Goal: Task Accomplishment & Management: Manage account settings

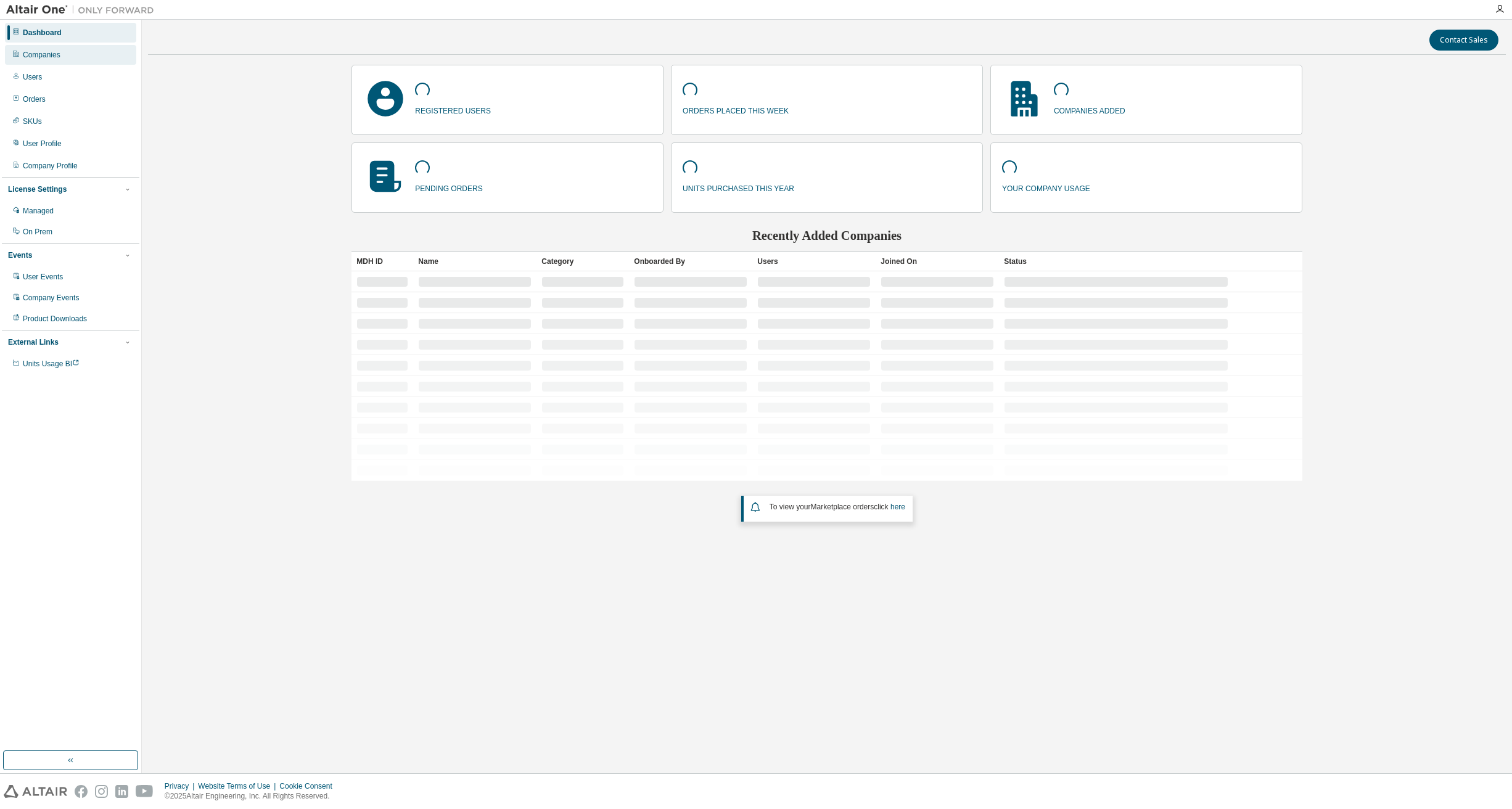
click at [33, 54] on div "Companies" at bounding box center [41, 55] width 38 height 10
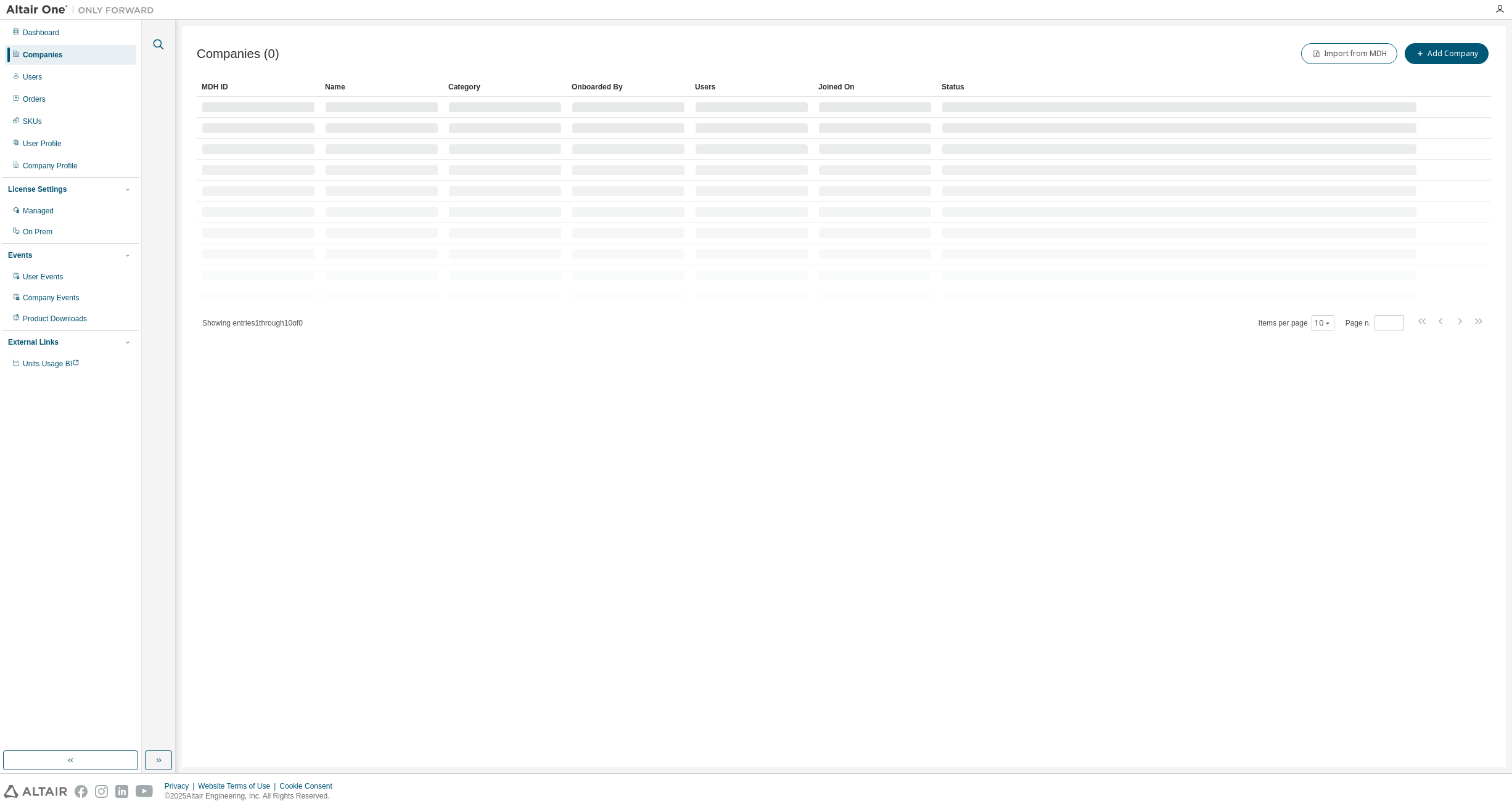
click at [157, 45] on icon "button" at bounding box center [158, 44] width 15 height 15
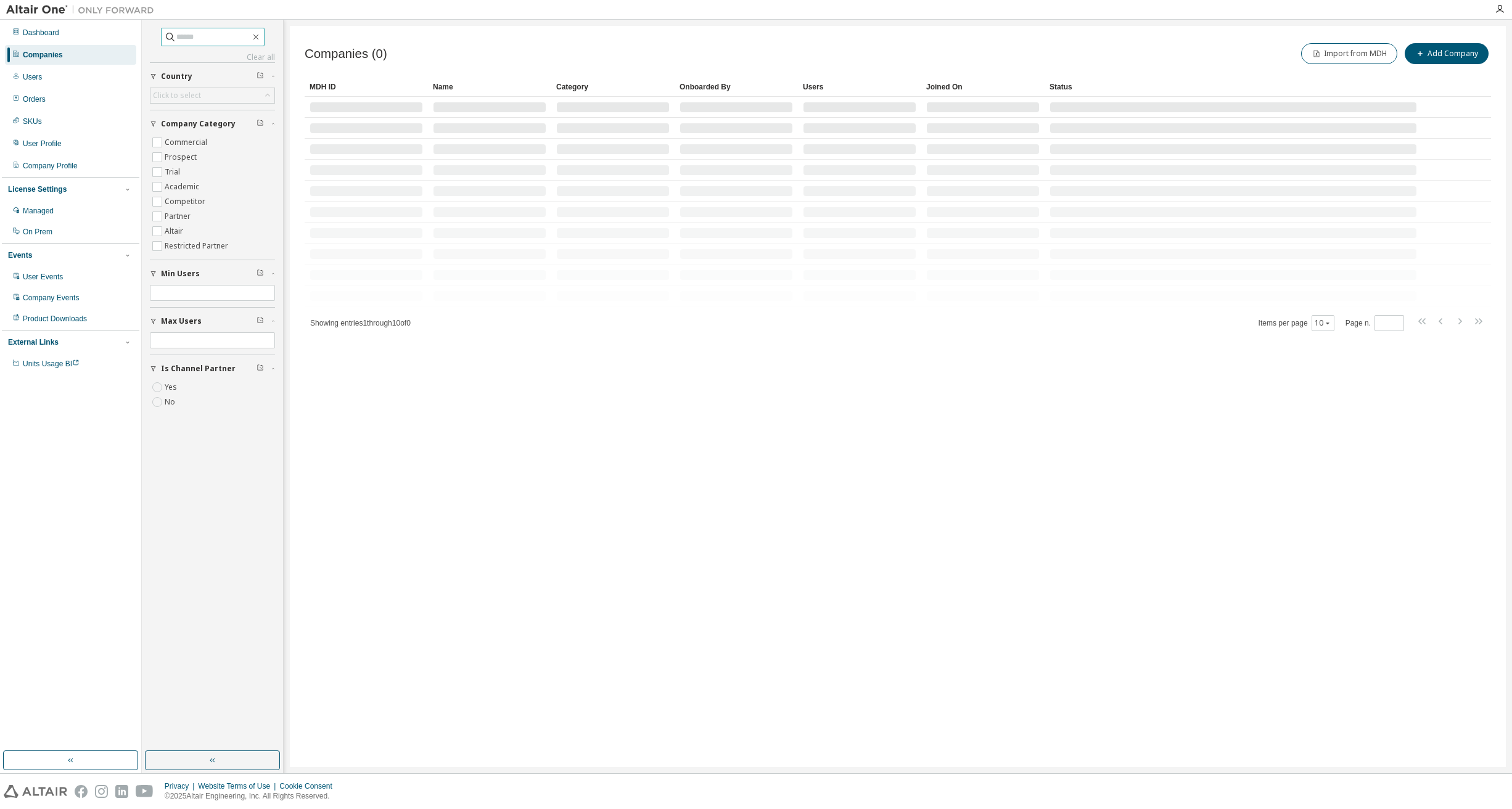
click at [216, 32] on input "text" at bounding box center [213, 37] width 74 height 12
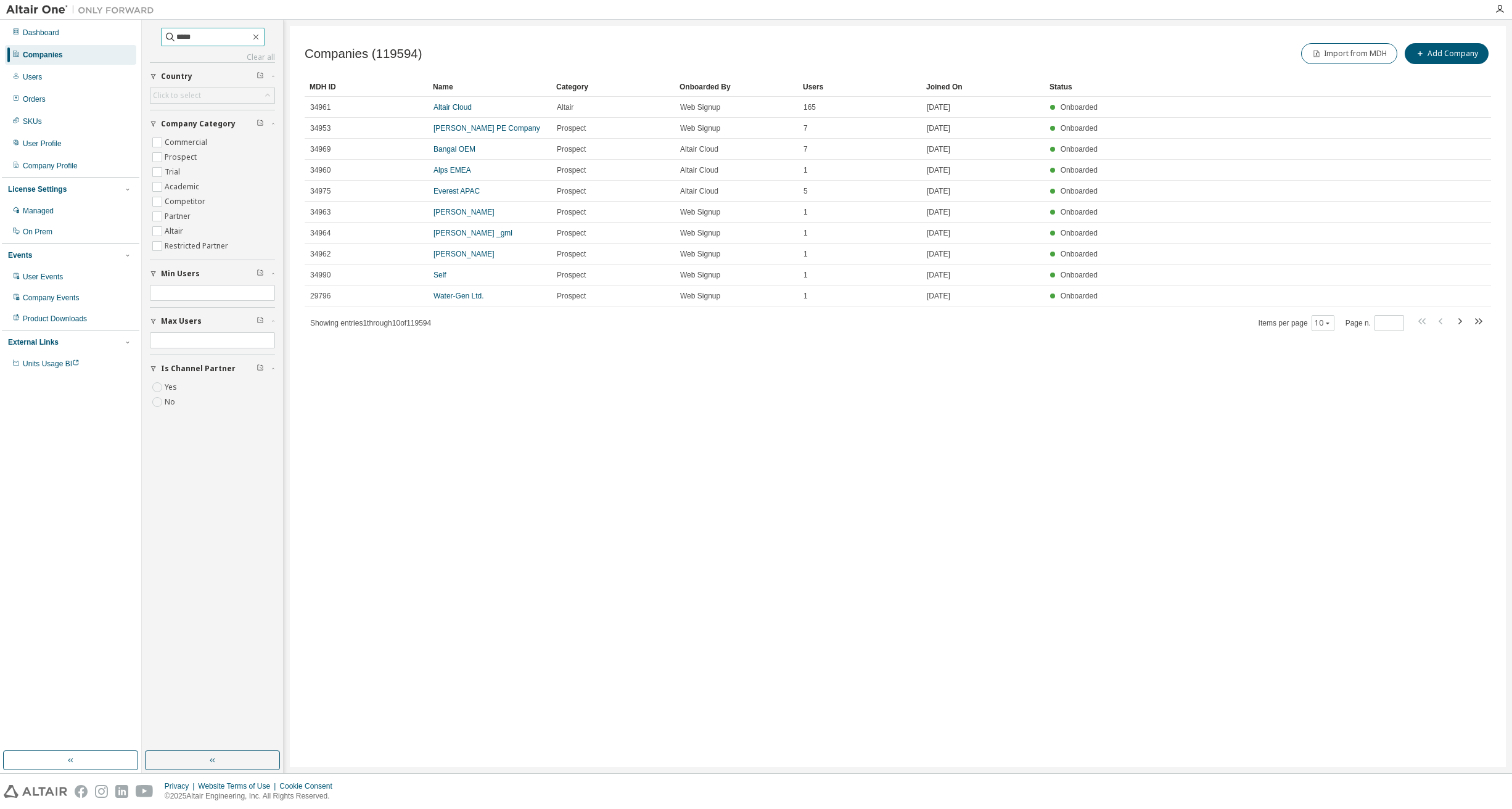
type input "*****"
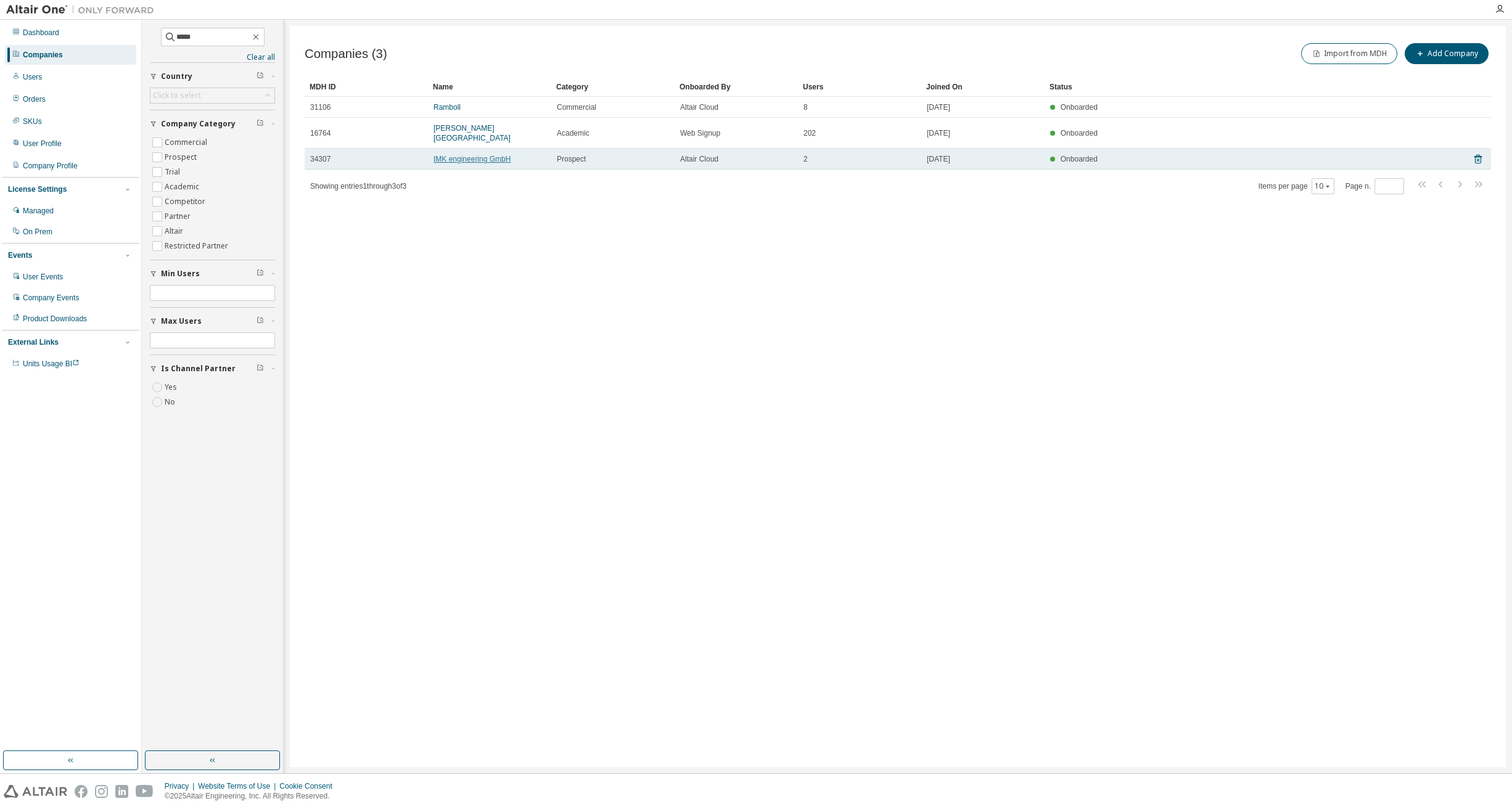
click at [496, 157] on link "IMK engineering GmbH" at bounding box center [472, 159] width 77 height 9
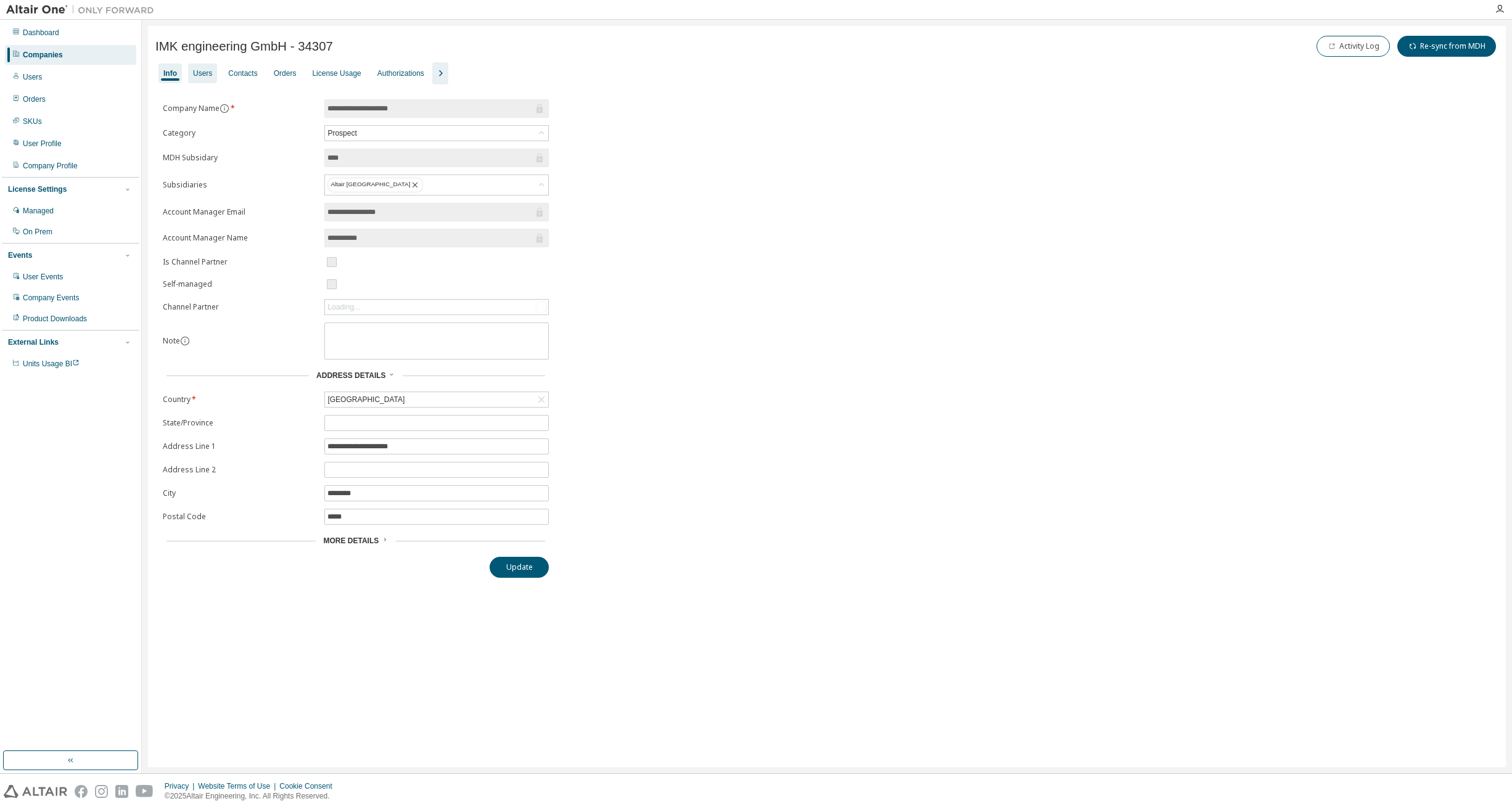
click at [206, 75] on div "Users" at bounding box center [203, 73] width 19 height 10
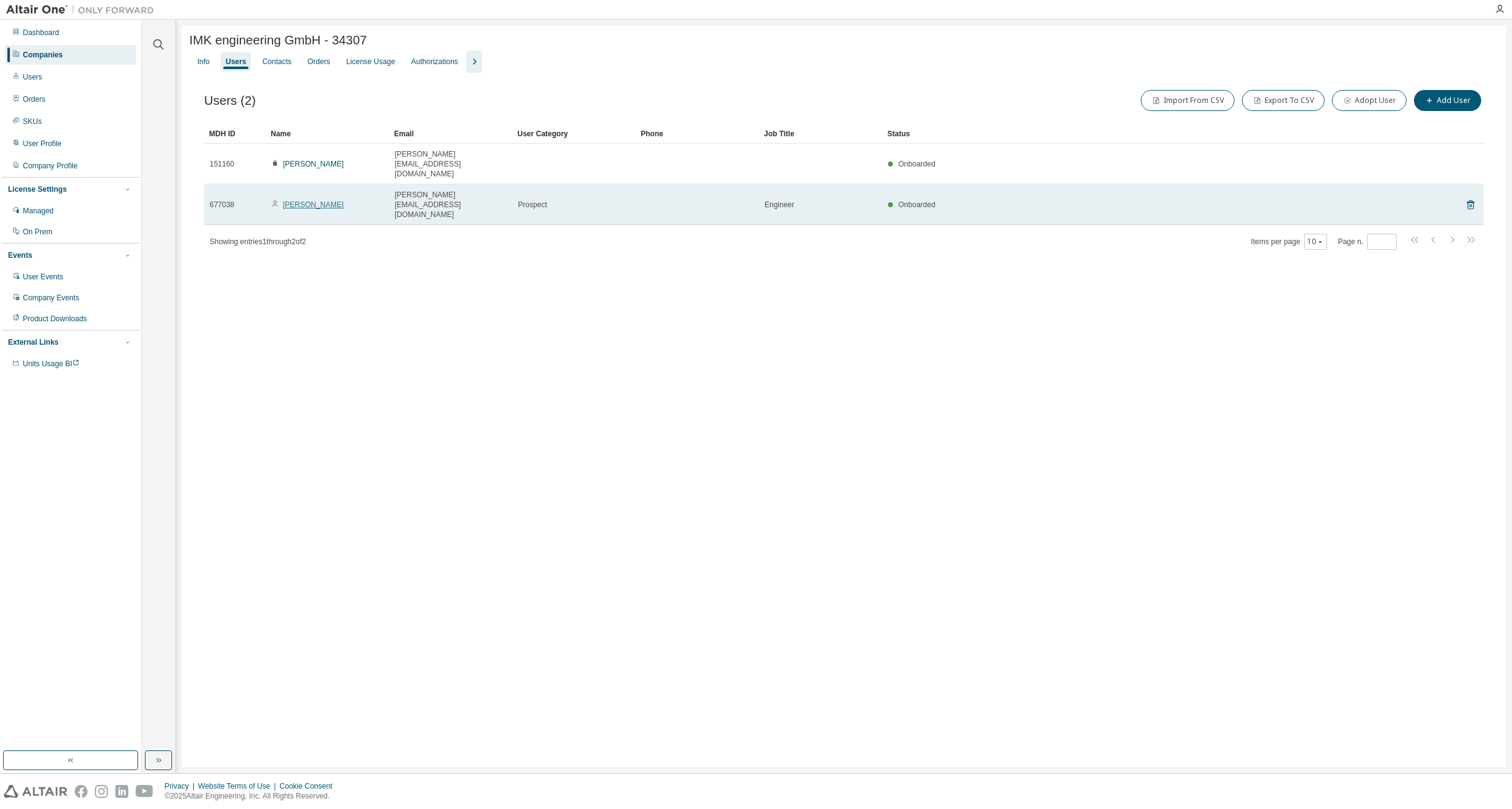
click at [313, 200] on link "[PERSON_NAME]" at bounding box center [313, 204] width 61 height 9
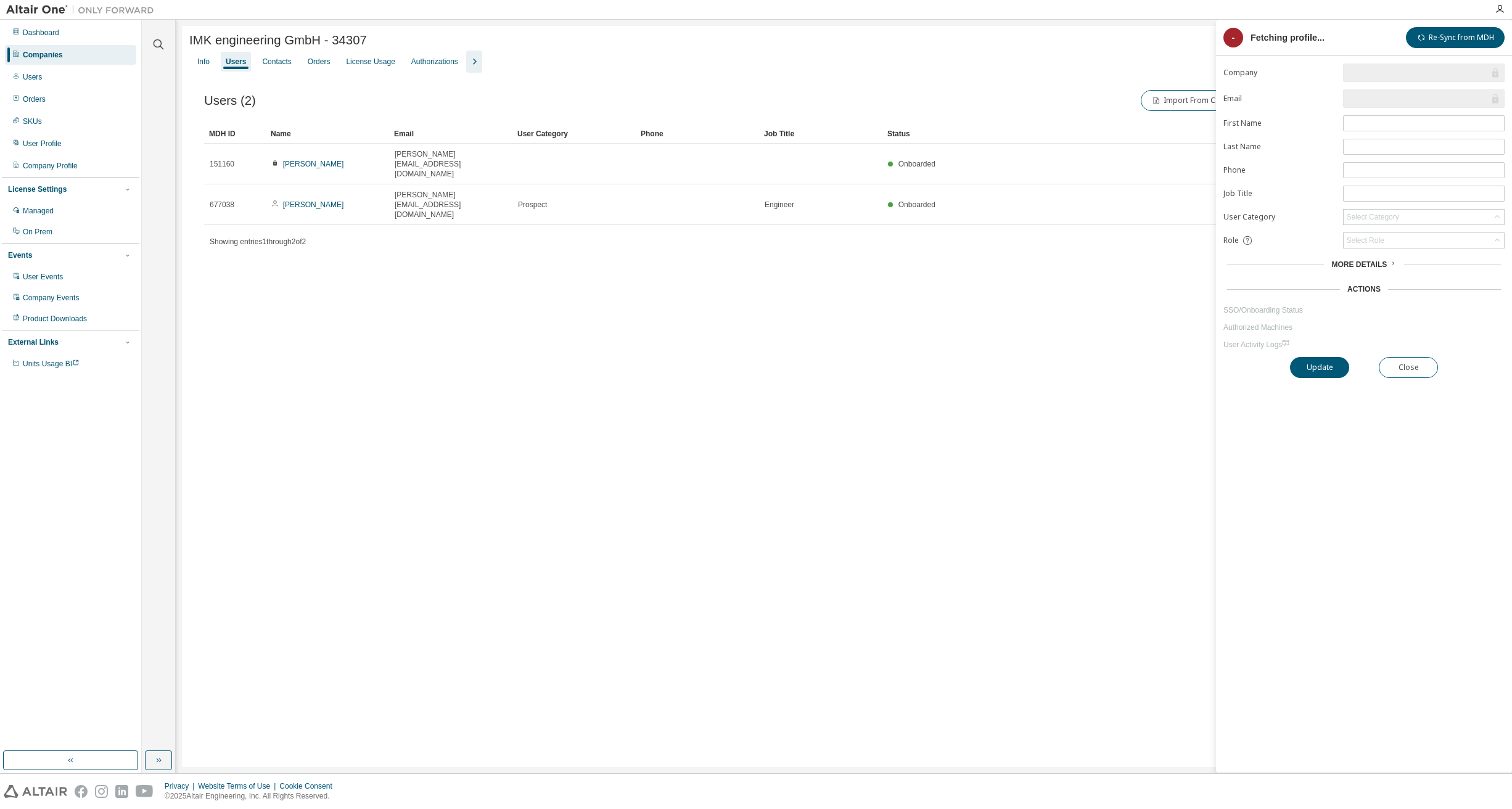
scroll to position [5, 0]
click at [1378, 239] on div "User" at bounding box center [1423, 240] width 160 height 15
click at [1354, 268] on li "Owner" at bounding box center [1423, 275] width 158 height 16
click at [1314, 364] on button "Update" at bounding box center [1319, 367] width 60 height 21
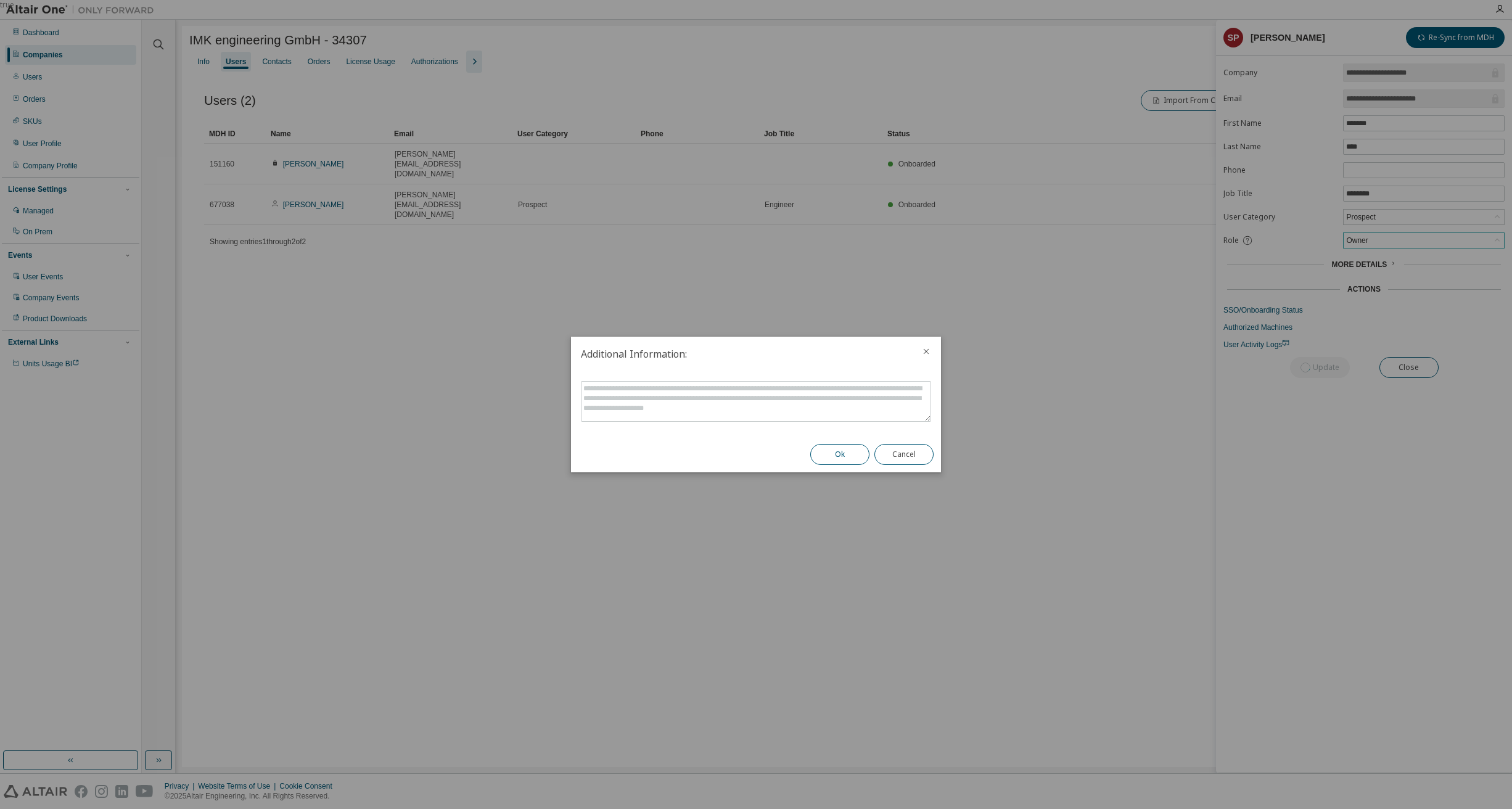
click at [835, 456] on button "Ok" at bounding box center [840, 454] width 60 height 21
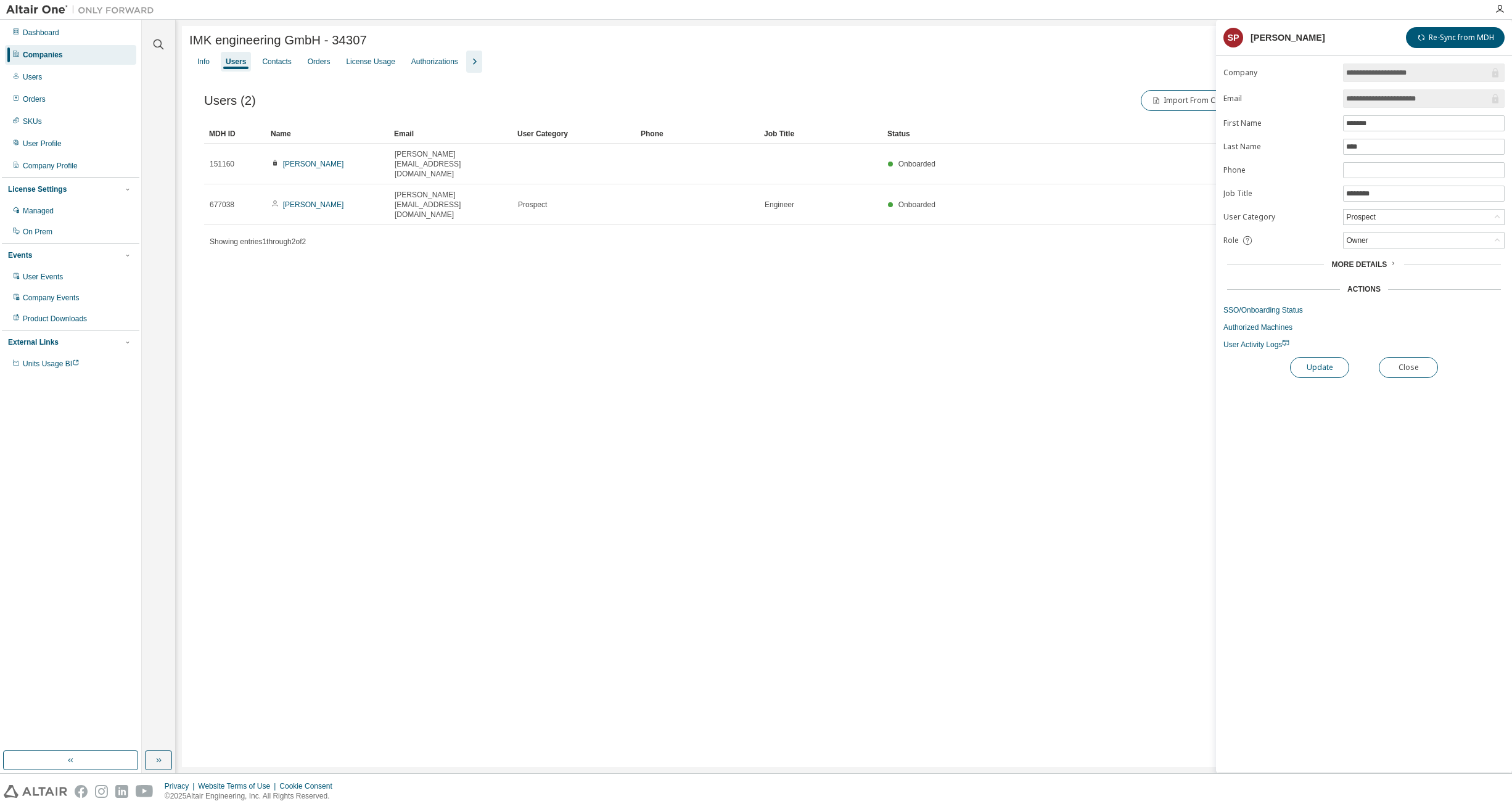
click at [1322, 367] on button "Update" at bounding box center [1319, 367] width 60 height 21
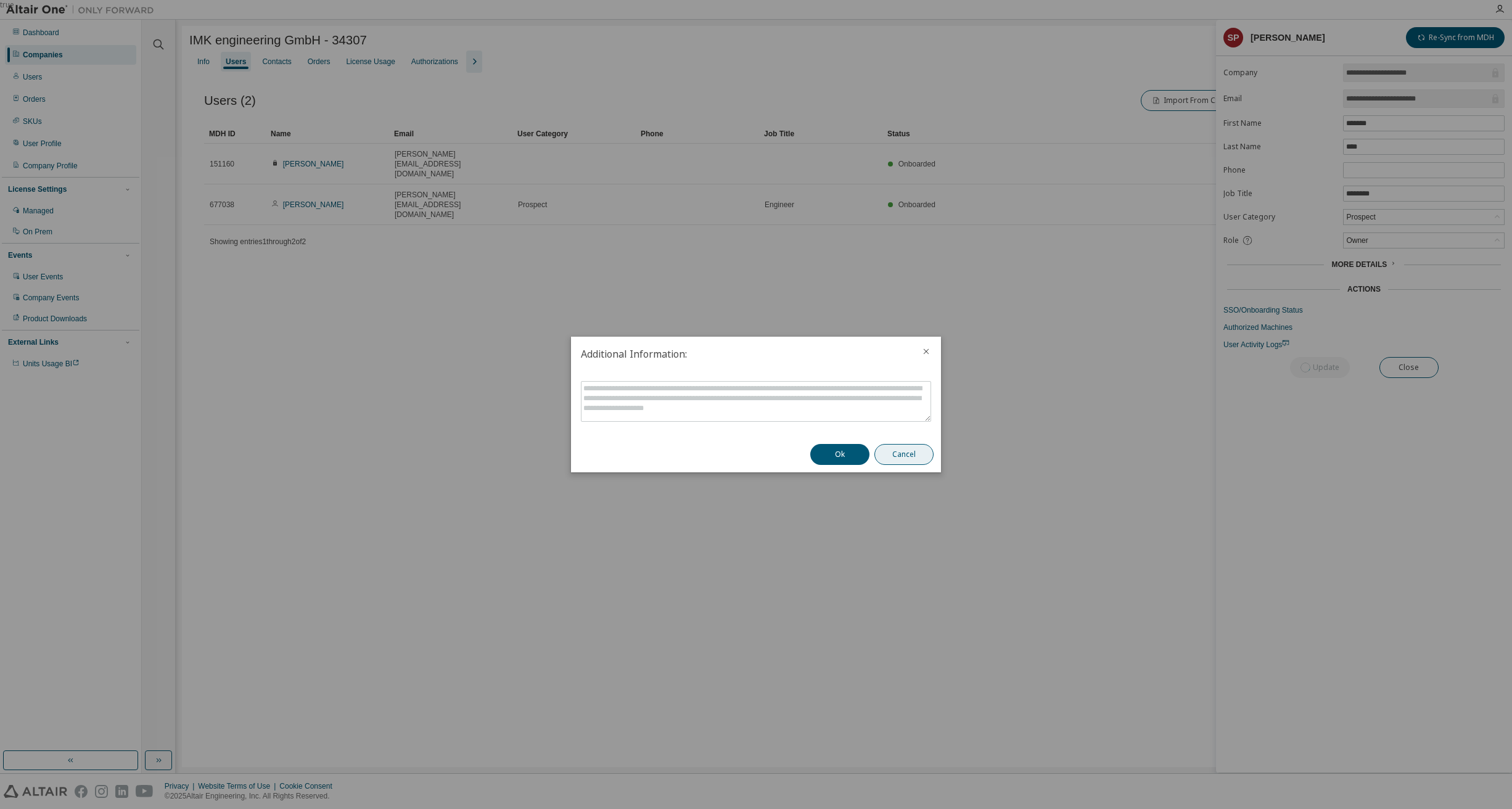
click at [910, 458] on button "Cancel" at bounding box center [904, 454] width 60 height 21
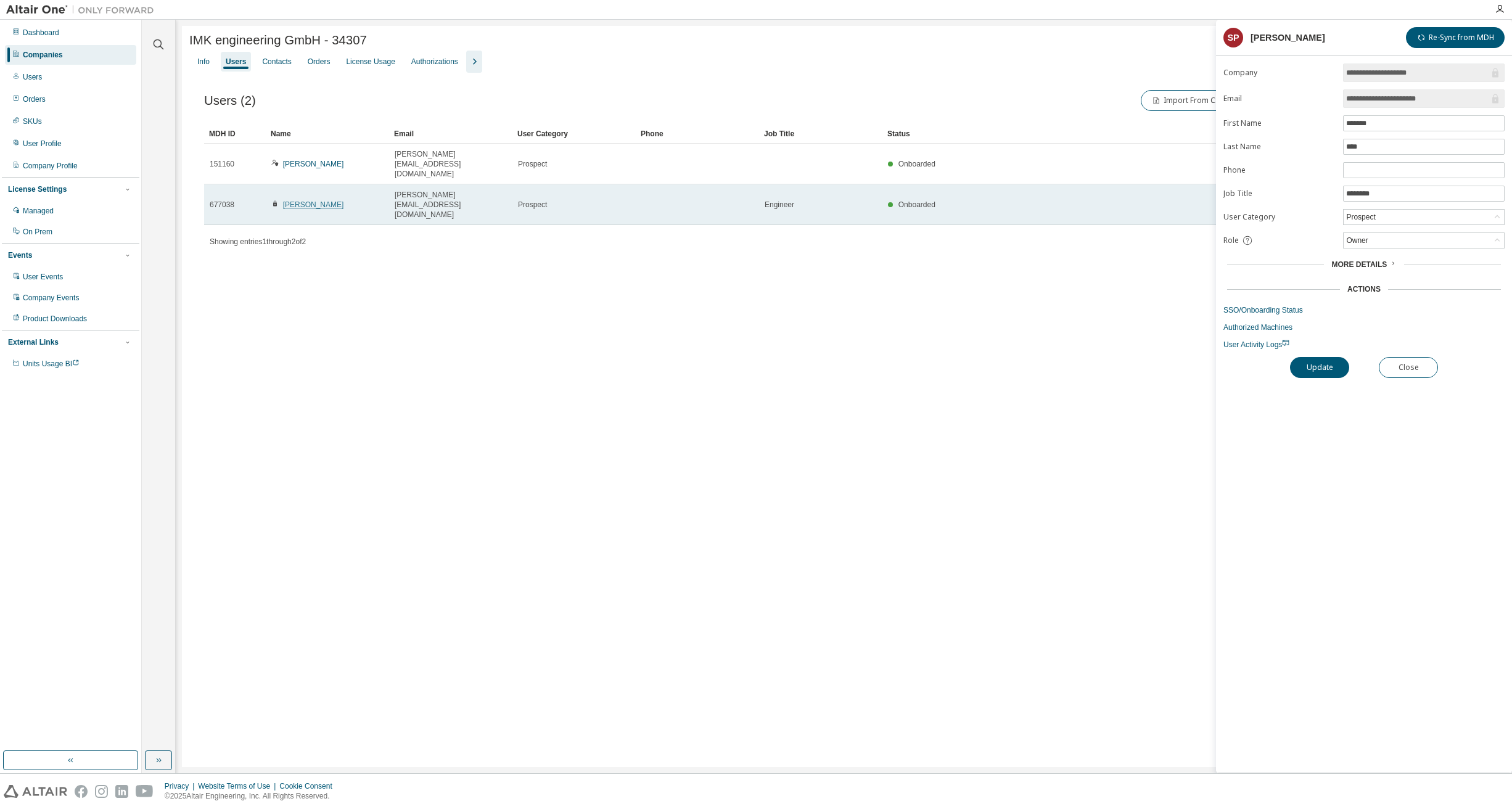
click at [302, 200] on link "[PERSON_NAME]" at bounding box center [313, 204] width 61 height 9
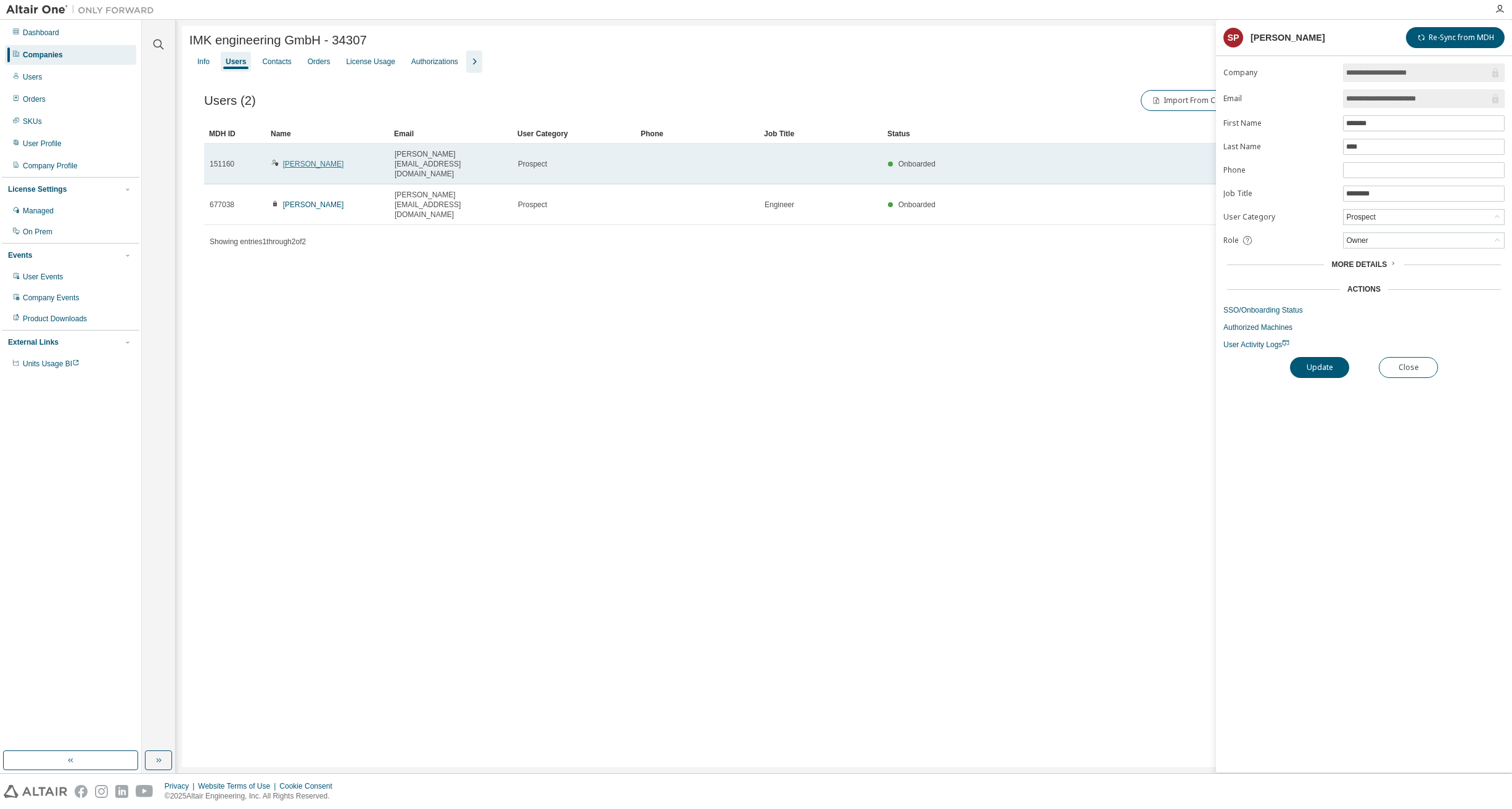
click at [305, 159] on link "[PERSON_NAME]" at bounding box center [313, 163] width 61 height 9
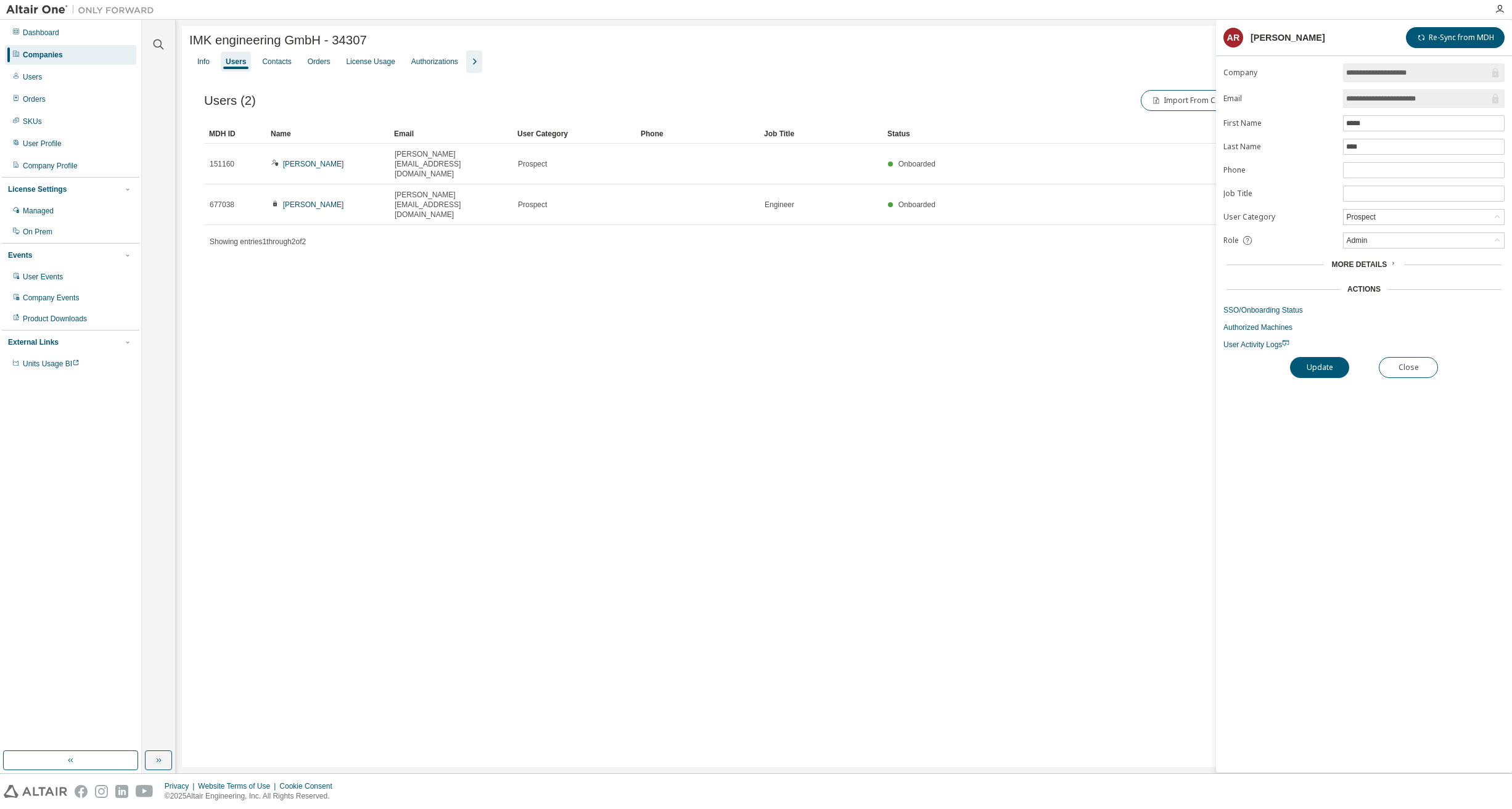
drag, startPoint x: 1394, startPoint y: 370, endPoint x: 1388, endPoint y: 364, distance: 8.5
click at [1394, 369] on button "Close" at bounding box center [1408, 367] width 60 height 21
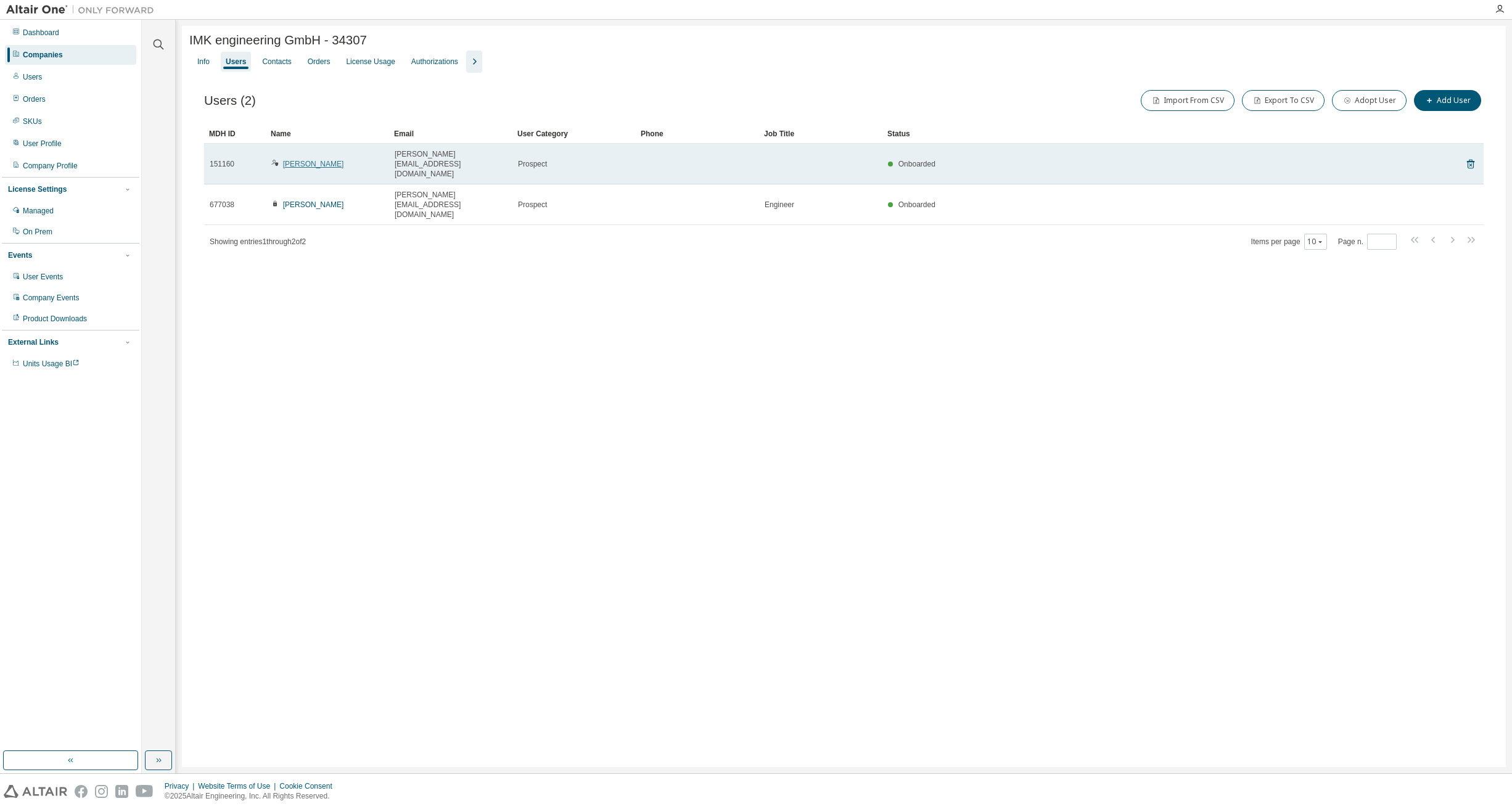
click at [309, 159] on link "[PERSON_NAME]" at bounding box center [313, 163] width 61 height 9
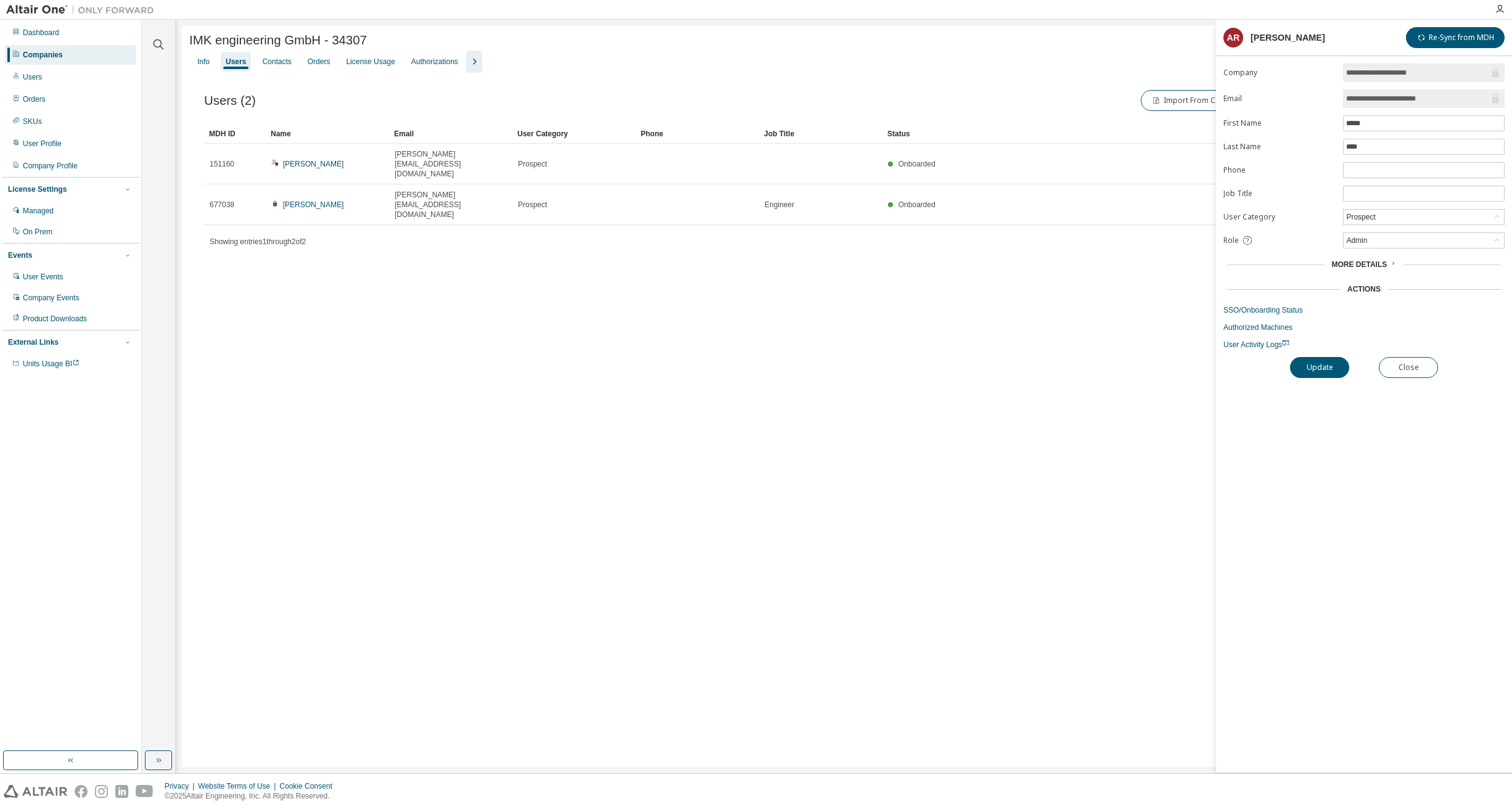
click at [1370, 265] on span "More Details" at bounding box center [1359, 264] width 56 height 9
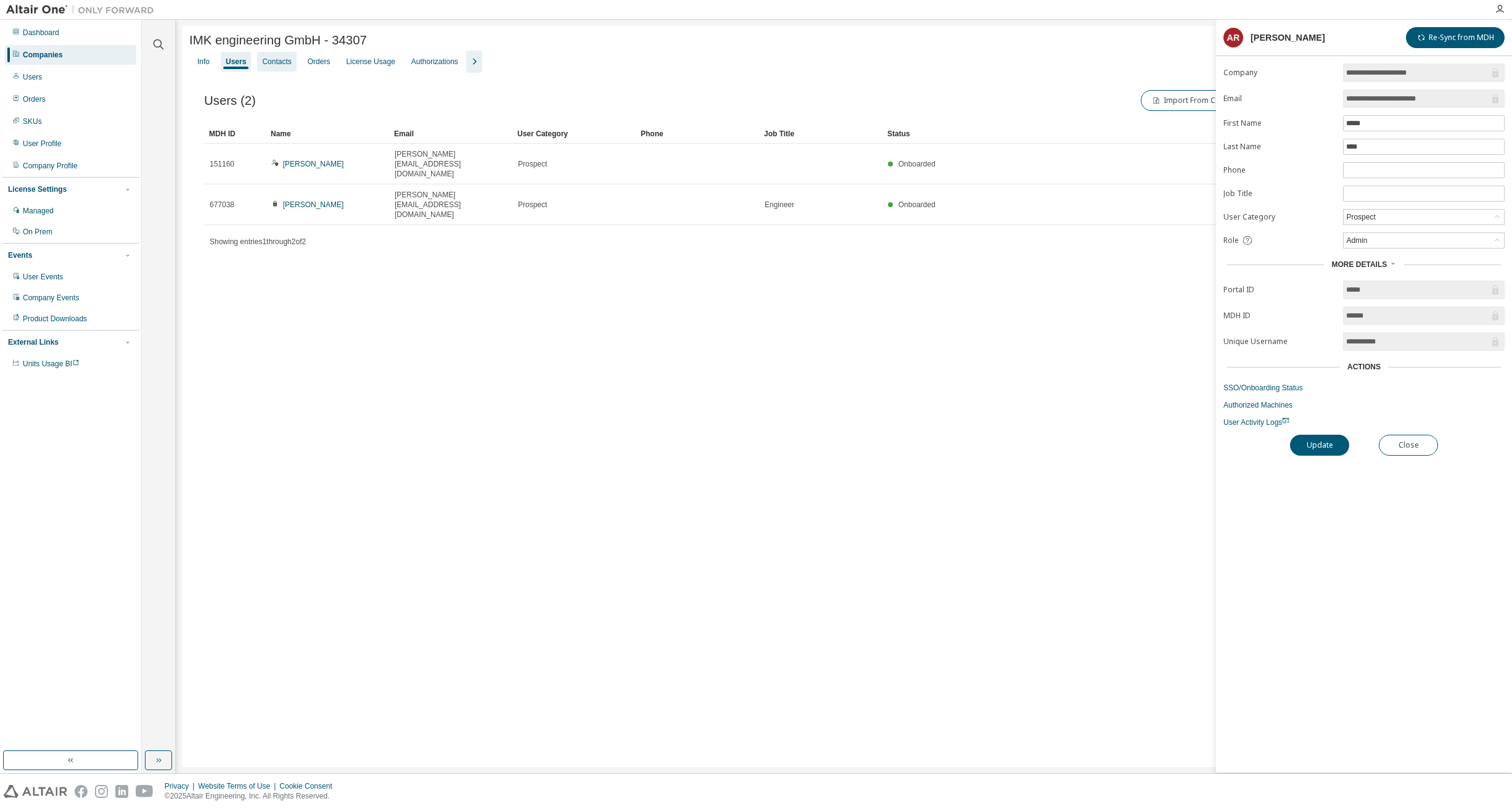
click at [280, 59] on div "Contacts" at bounding box center [276, 61] width 29 height 10
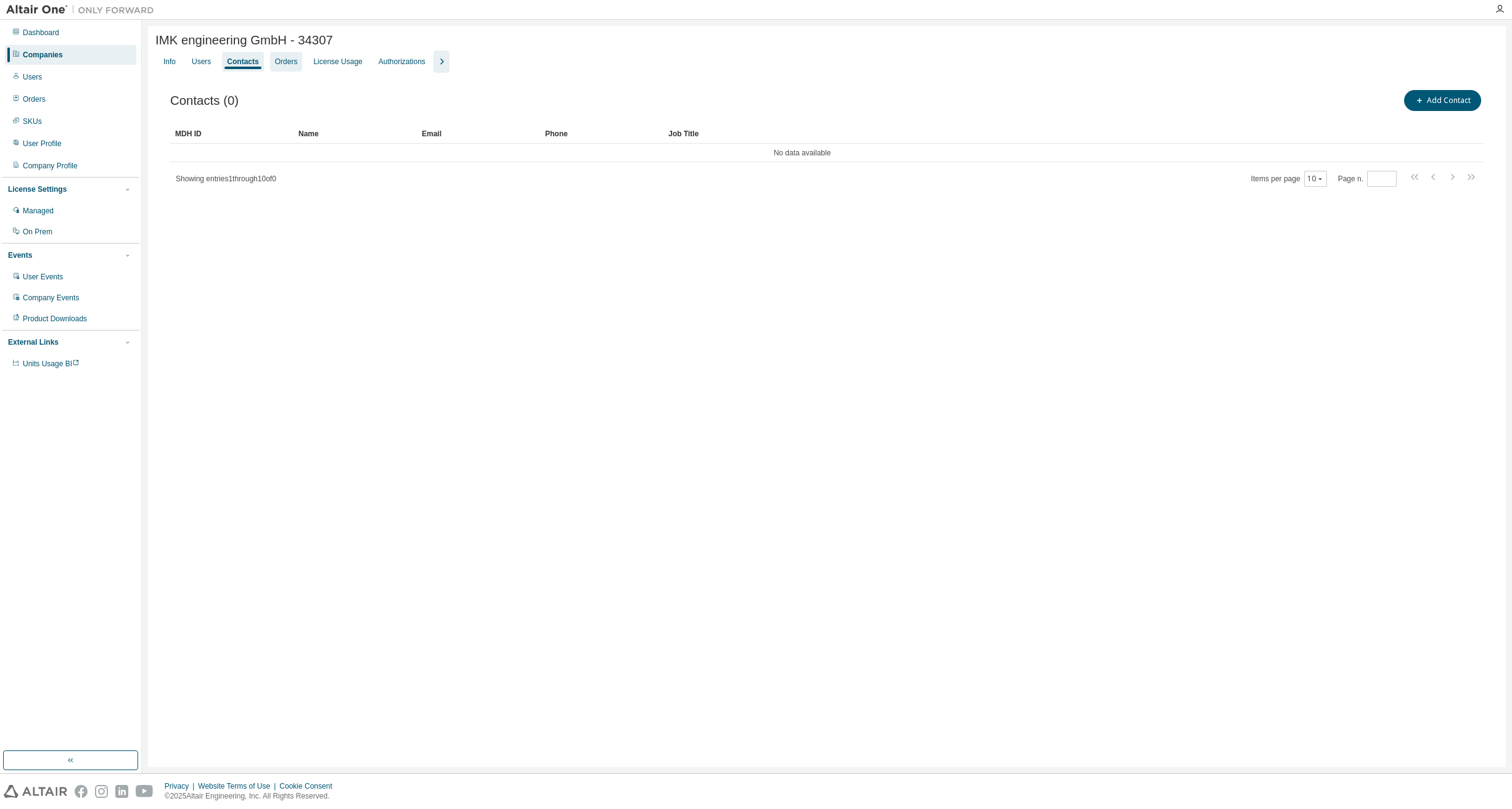
click at [291, 63] on div "Orders" at bounding box center [286, 61] width 22 height 10
click at [203, 63] on div "Users" at bounding box center [201, 61] width 19 height 10
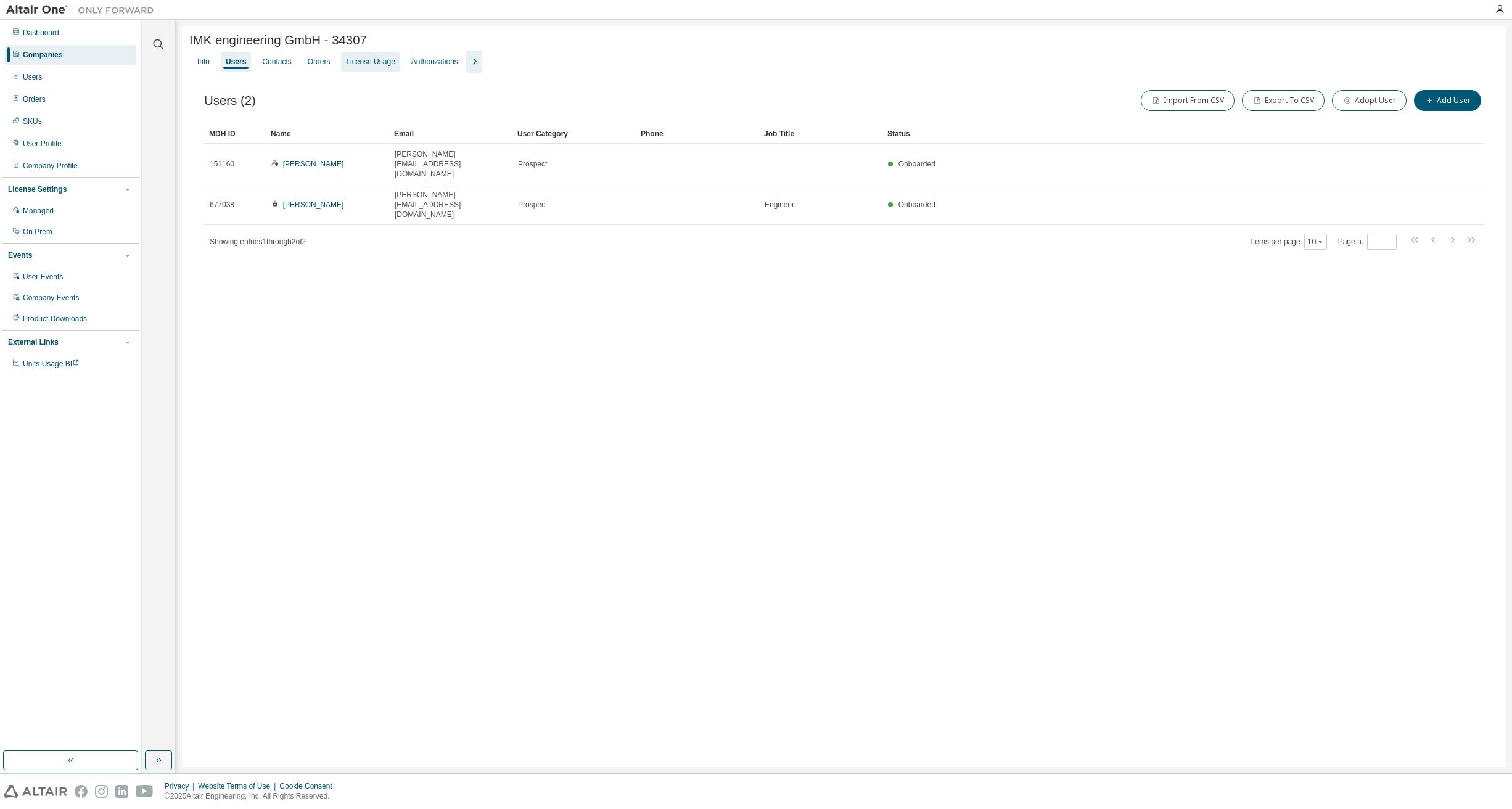
click at [386, 63] on div "License Usage" at bounding box center [370, 61] width 49 height 10
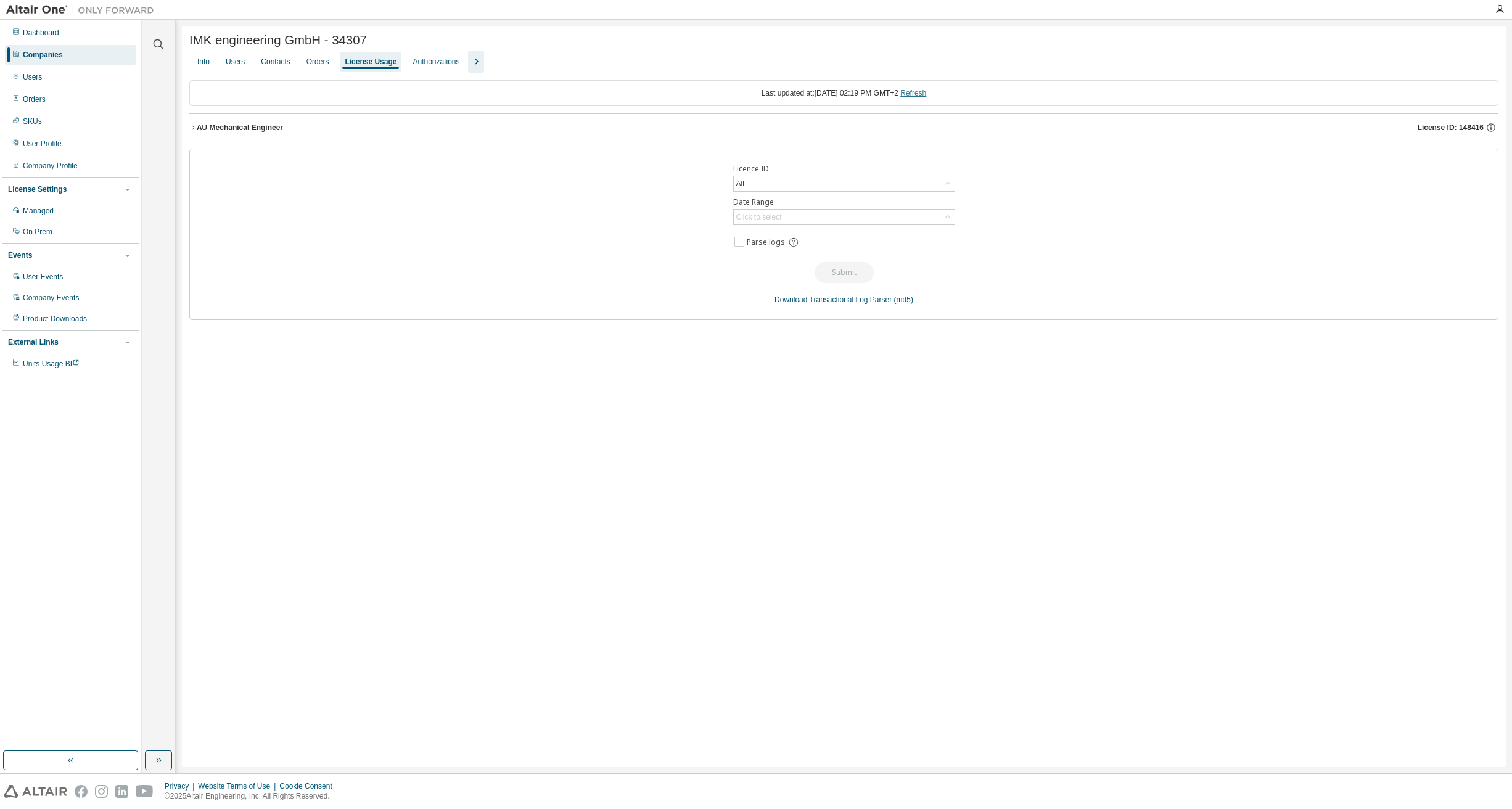
click at [926, 94] on link "Refresh" at bounding box center [913, 93] width 26 height 9
click at [193, 129] on icon "button" at bounding box center [193, 128] width 8 height 8
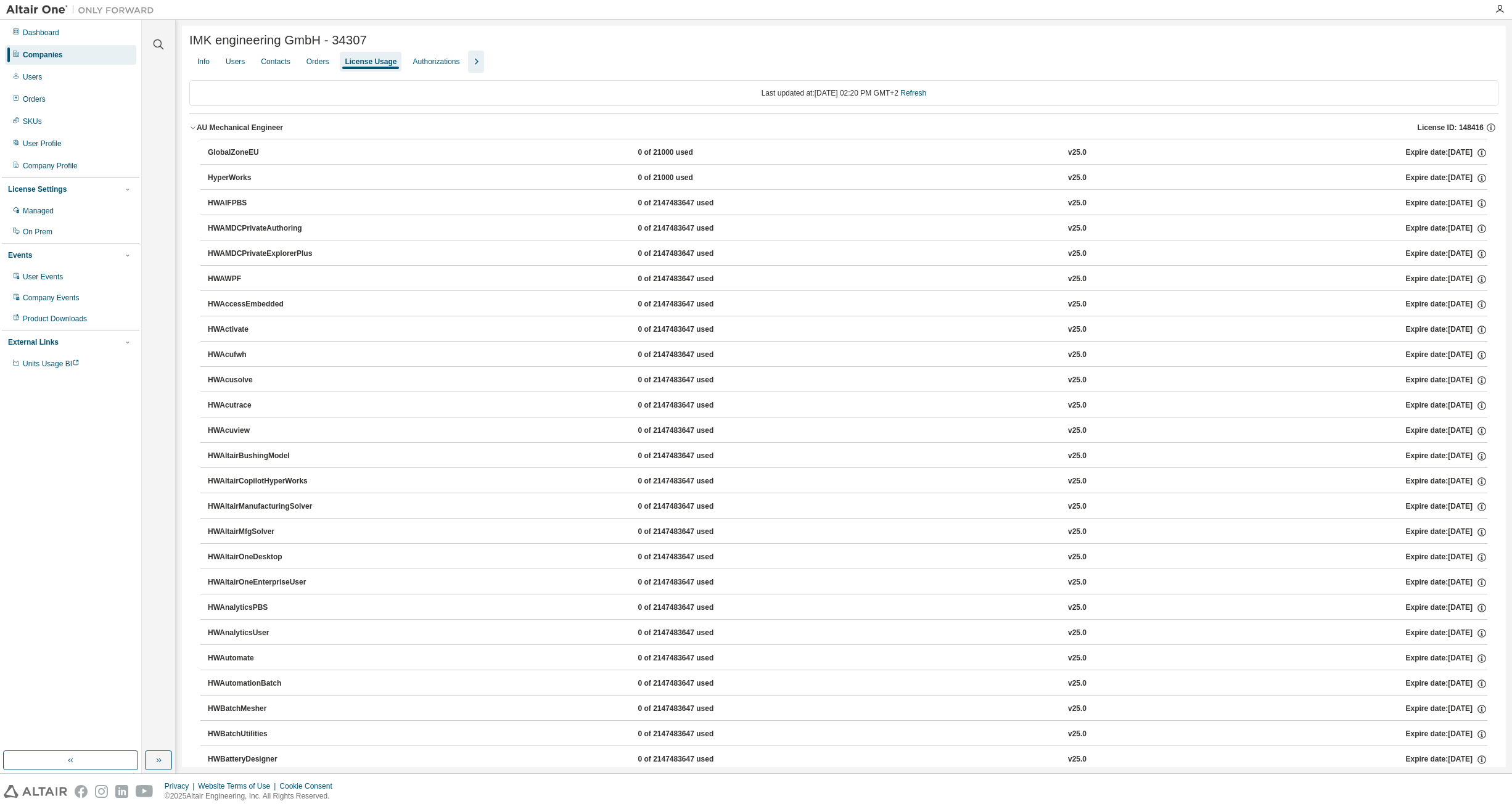
scroll to position [2, 0]
